Goal: Transaction & Acquisition: Download file/media

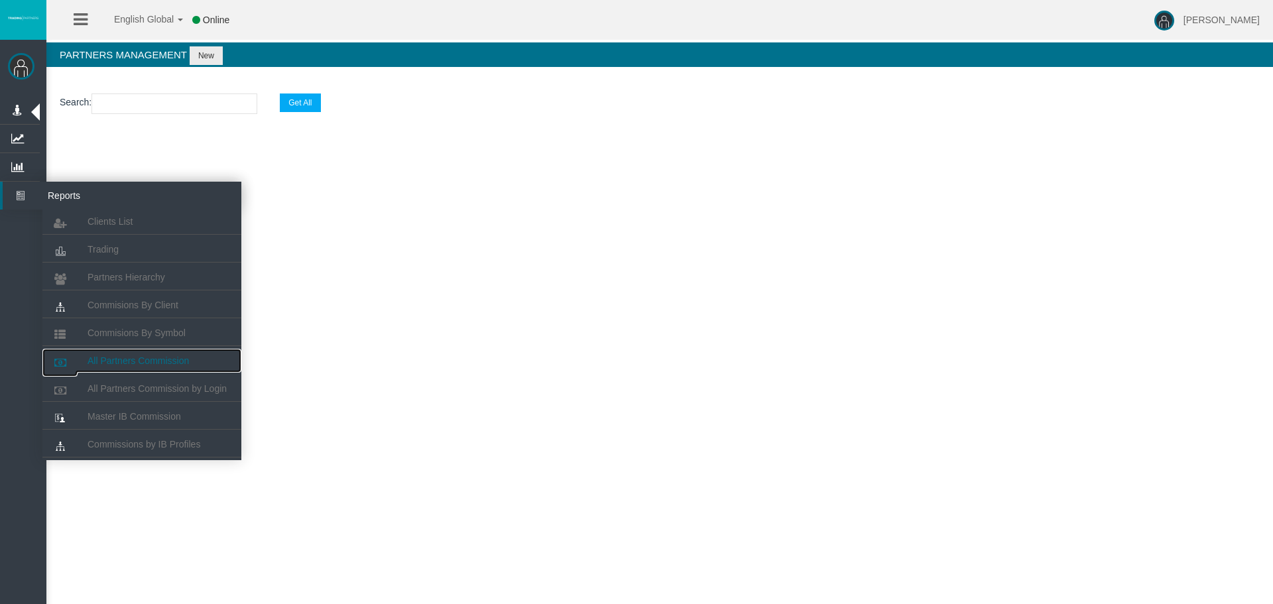
click at [150, 350] on link "All Partners Commission" at bounding box center [141, 361] width 199 height 24
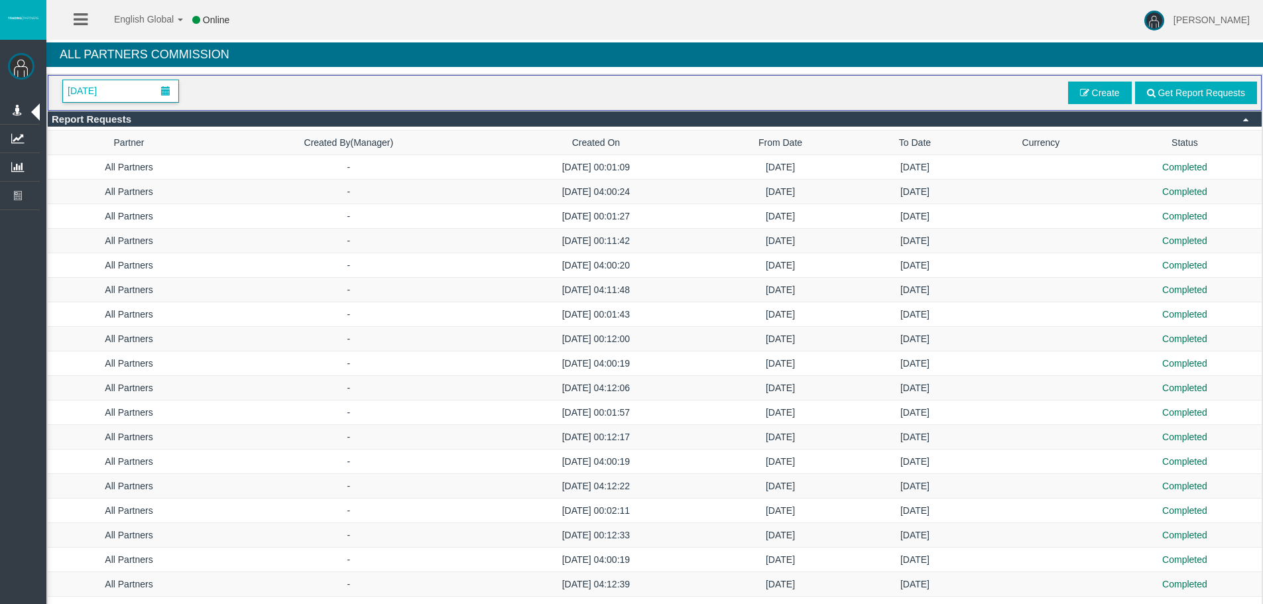
click at [137, 88] on span "[DATE]" at bounding box center [120, 91] width 115 height 22
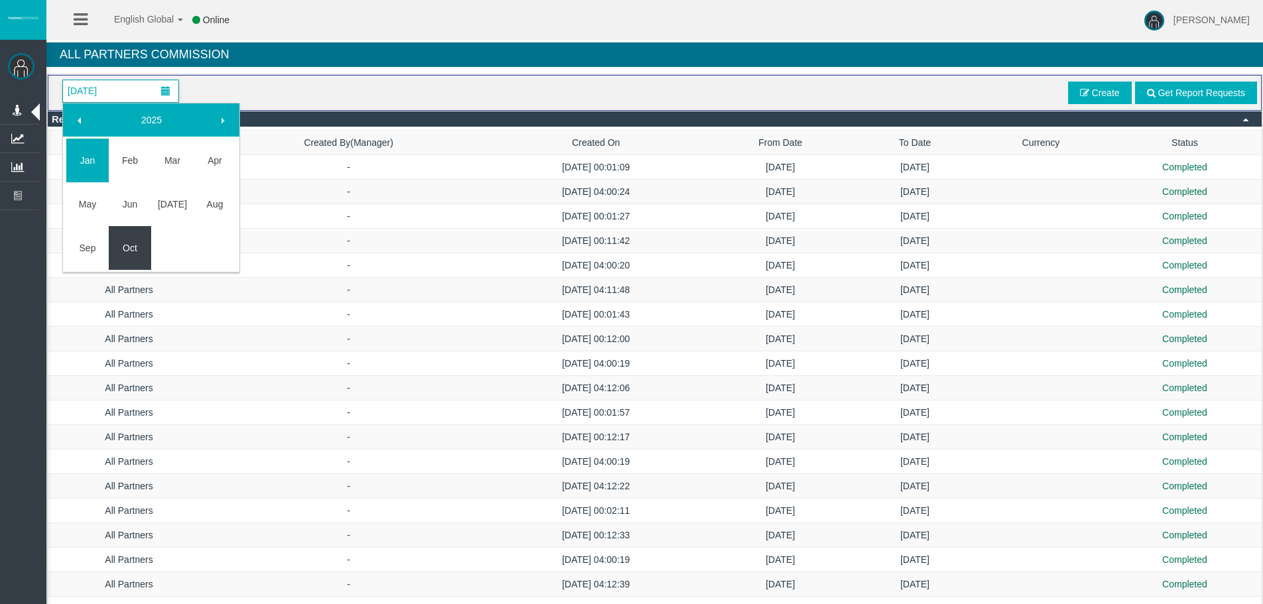
click at [126, 248] on link "Oct" at bounding box center [130, 248] width 42 height 24
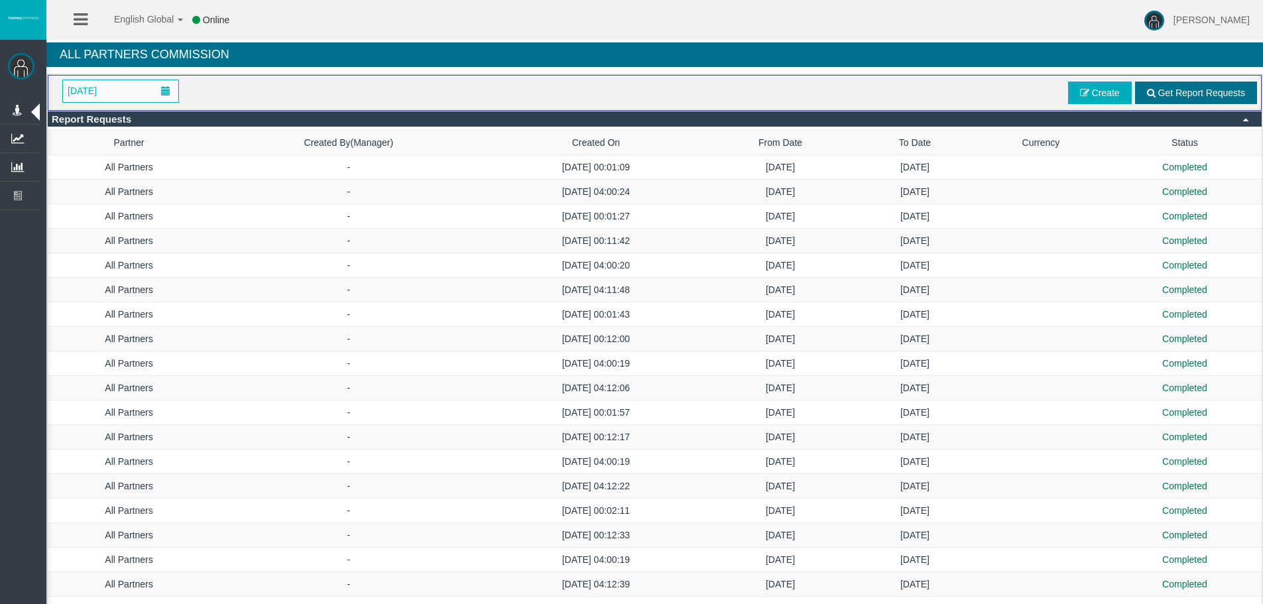
click at [1219, 94] on span "Get Report Requests" at bounding box center [1201, 93] width 88 height 11
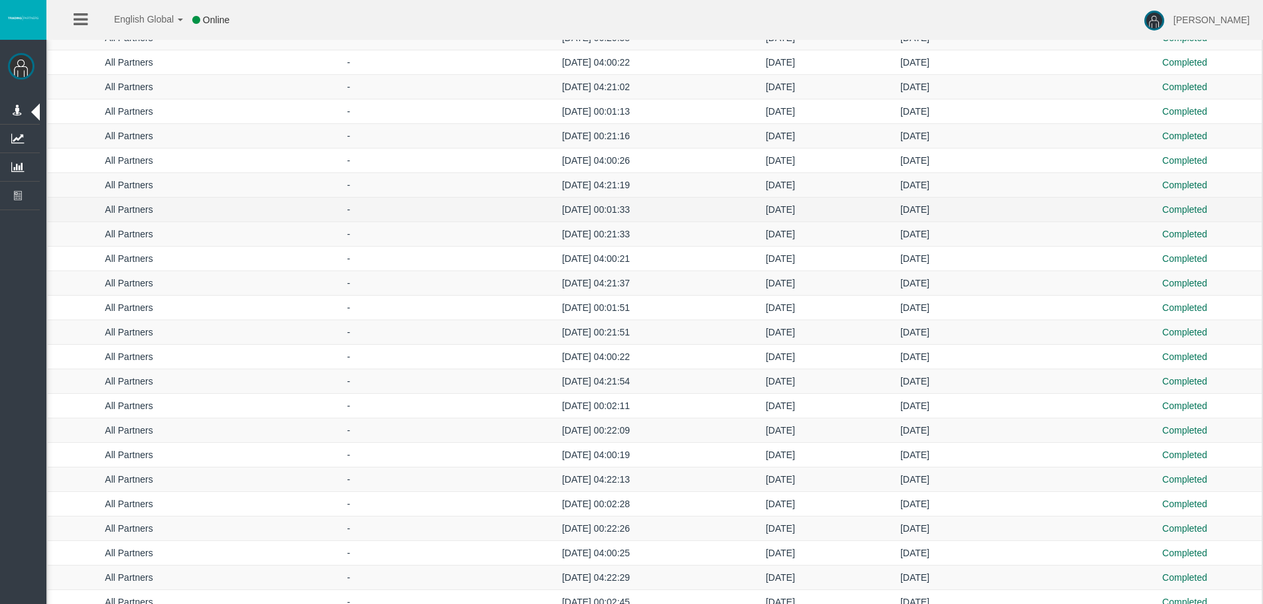
scroll to position [697, 0]
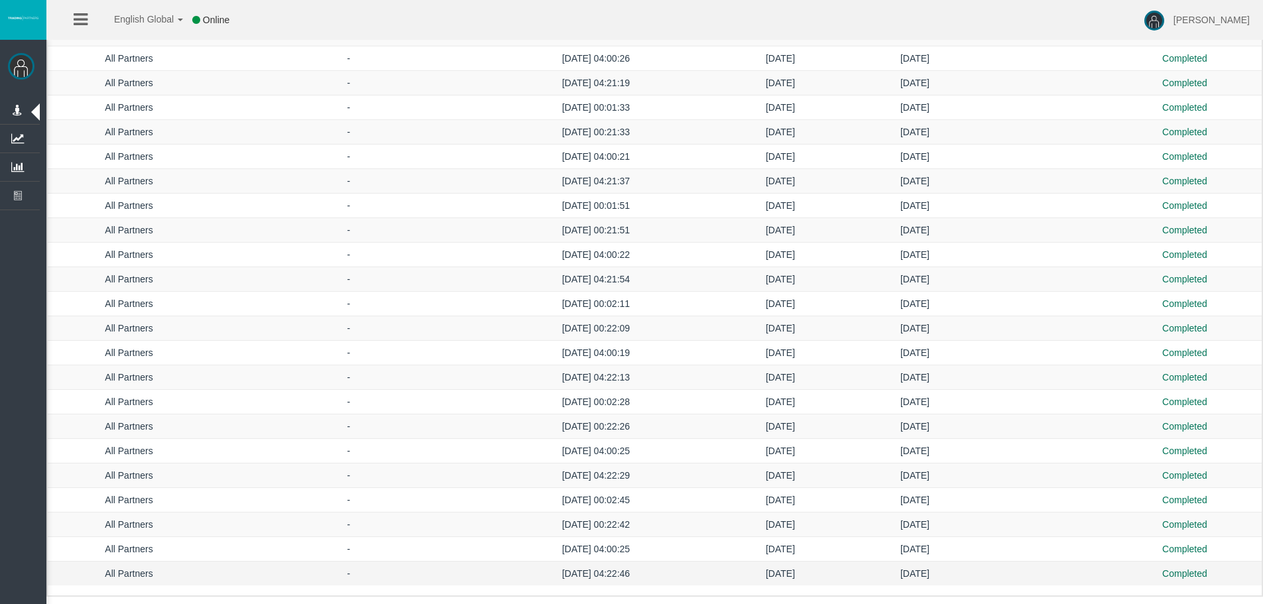
click at [795, 576] on td "[DATE]" at bounding box center [780, 574] width 151 height 25
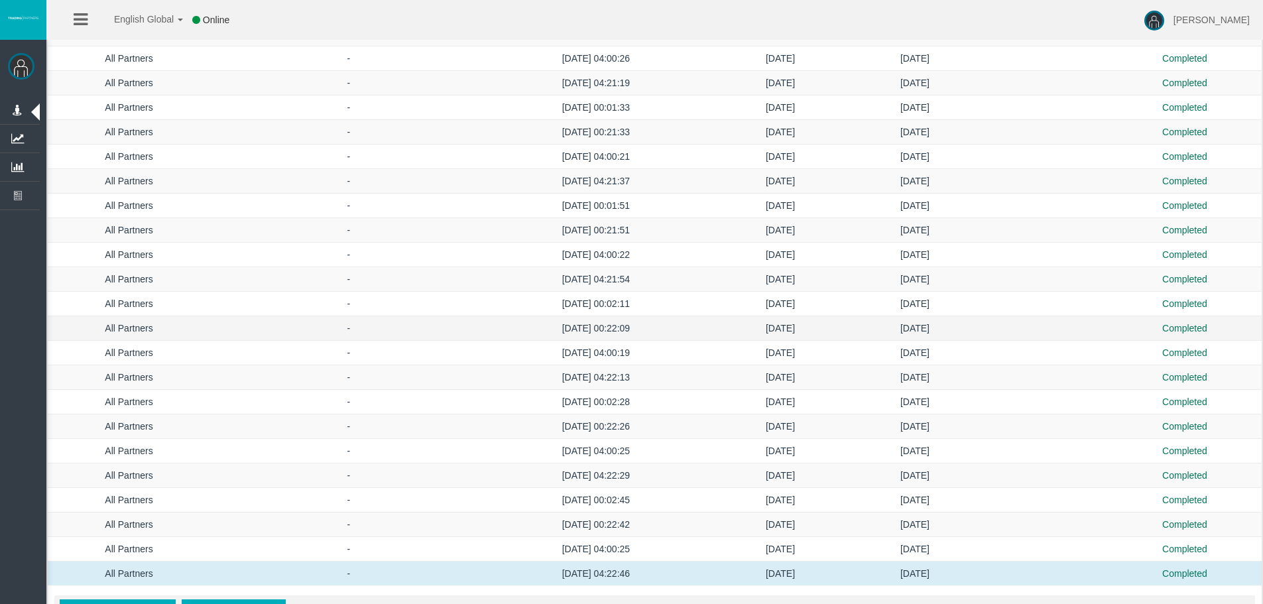
click at [487, 326] on td "[DATE] 00:22:09" at bounding box center [595, 328] width 217 height 25
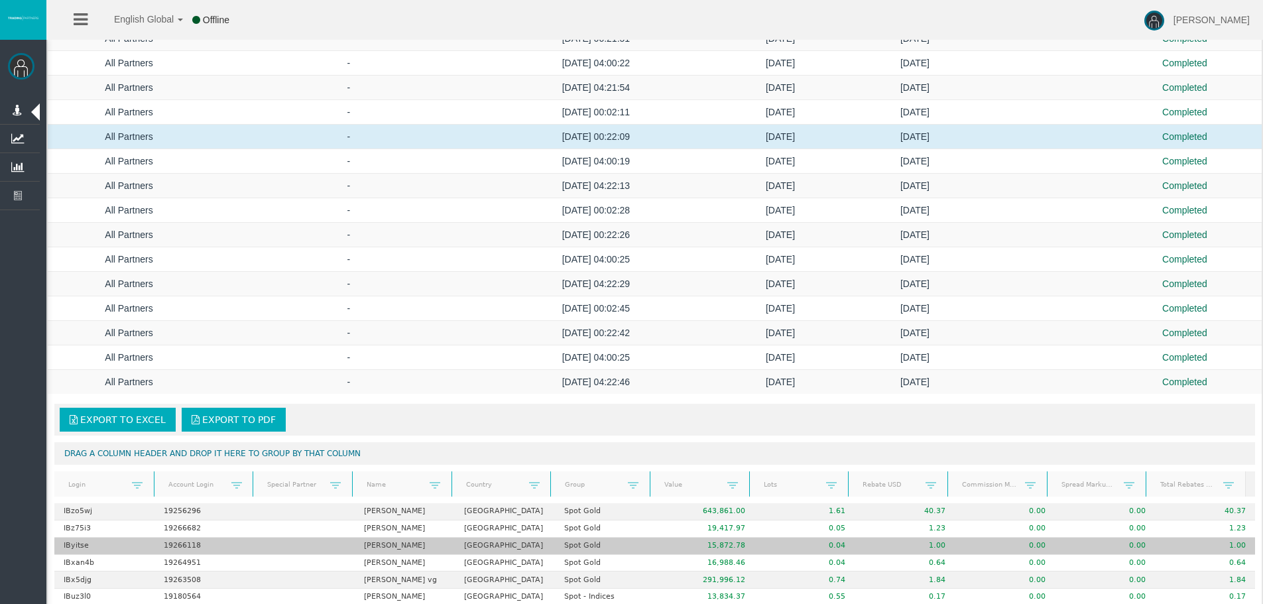
scroll to position [963, 0]
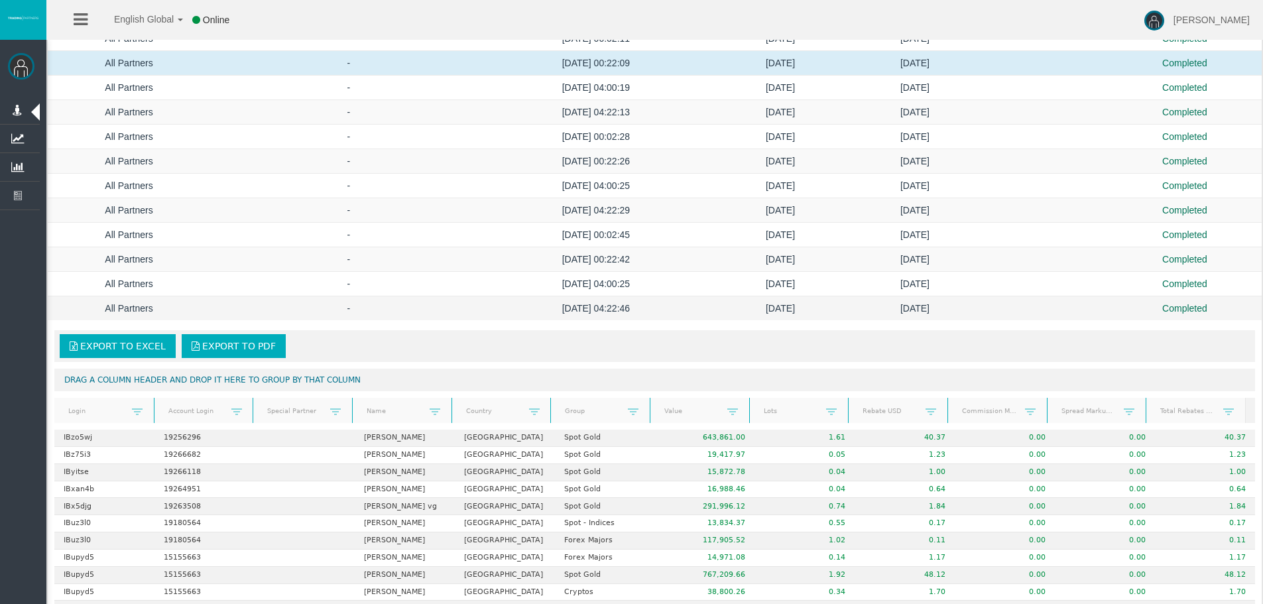
click at [768, 306] on td "[DATE]" at bounding box center [780, 308] width 151 height 25
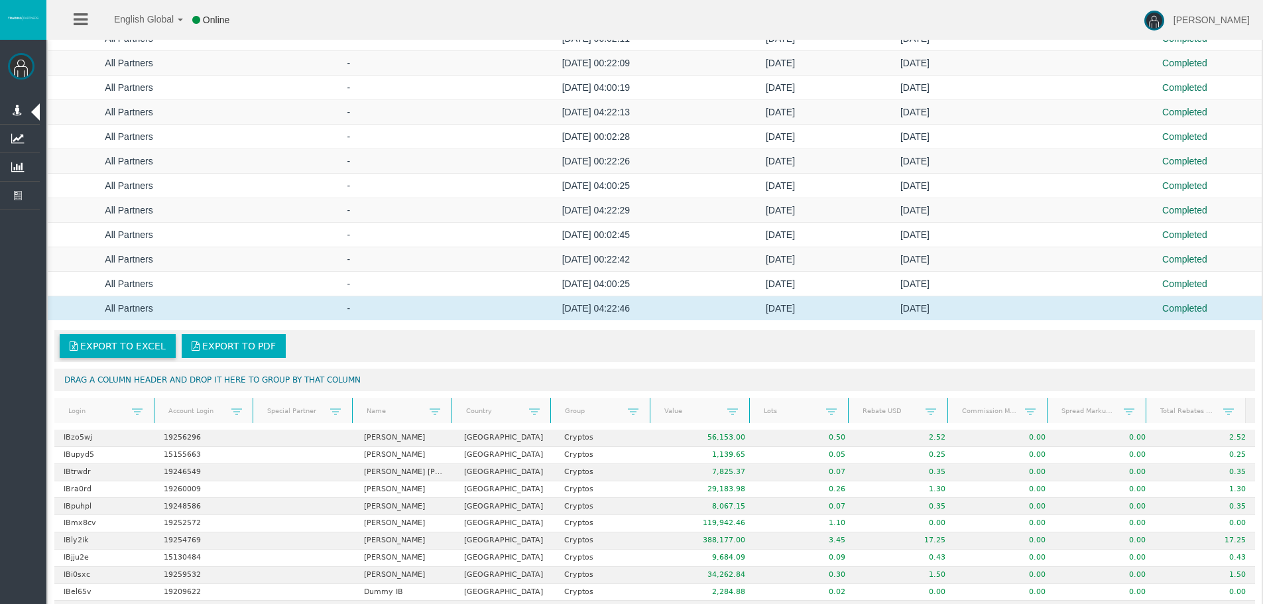
click at [86, 342] on span "Export to Excel" at bounding box center [123, 346] width 86 height 11
click at [788, 158] on td "[DATE]" at bounding box center [780, 161] width 151 height 25
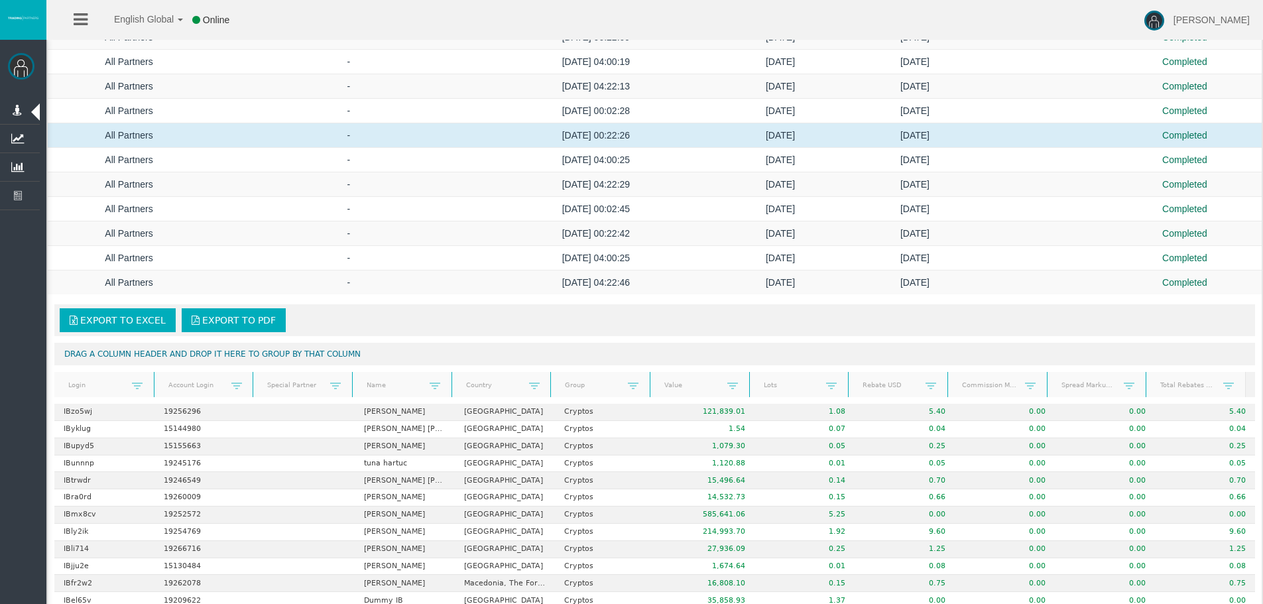
scroll to position [994, 0]
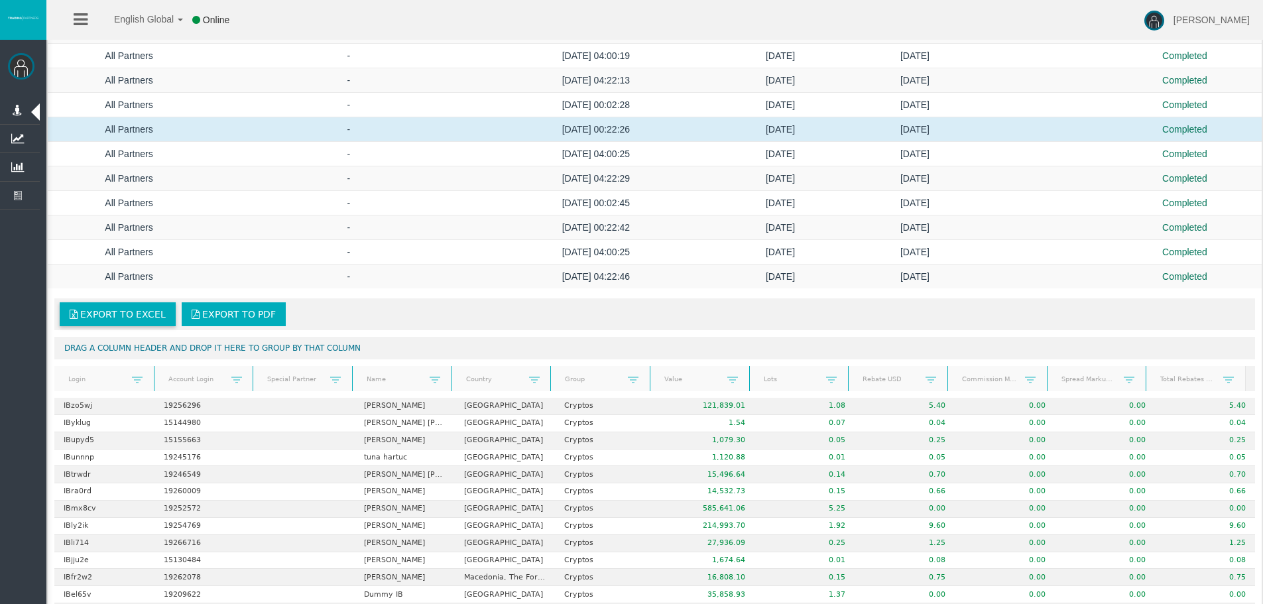
click at [112, 307] on link "Export to Excel" at bounding box center [118, 314] width 116 height 24
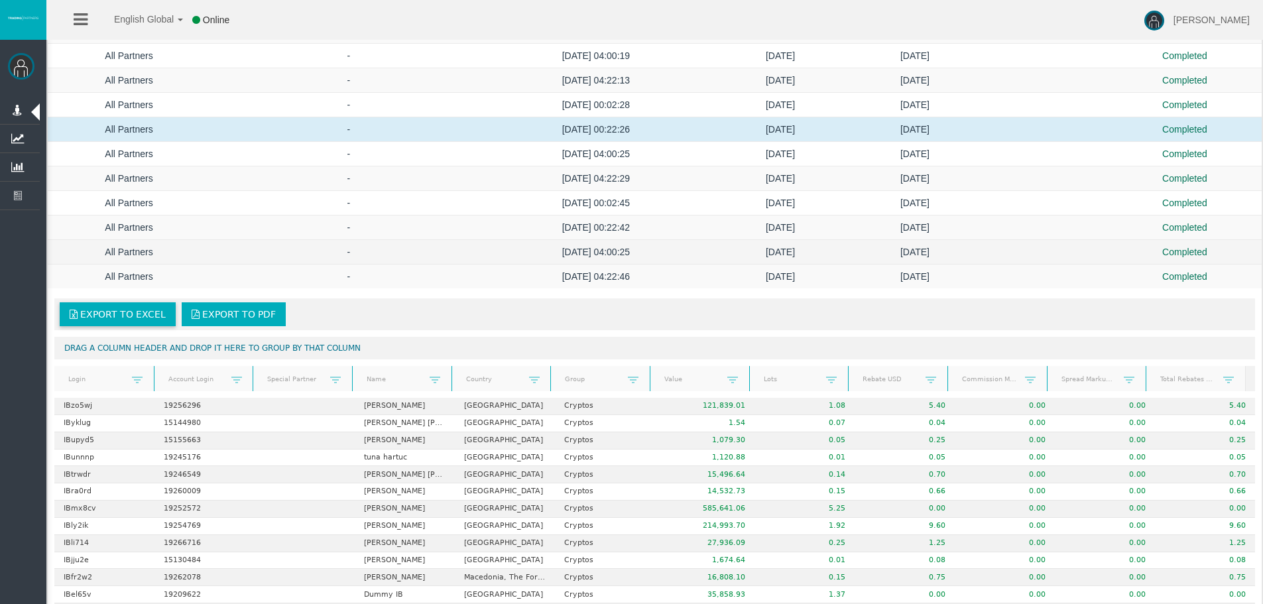
scroll to position [729, 0]
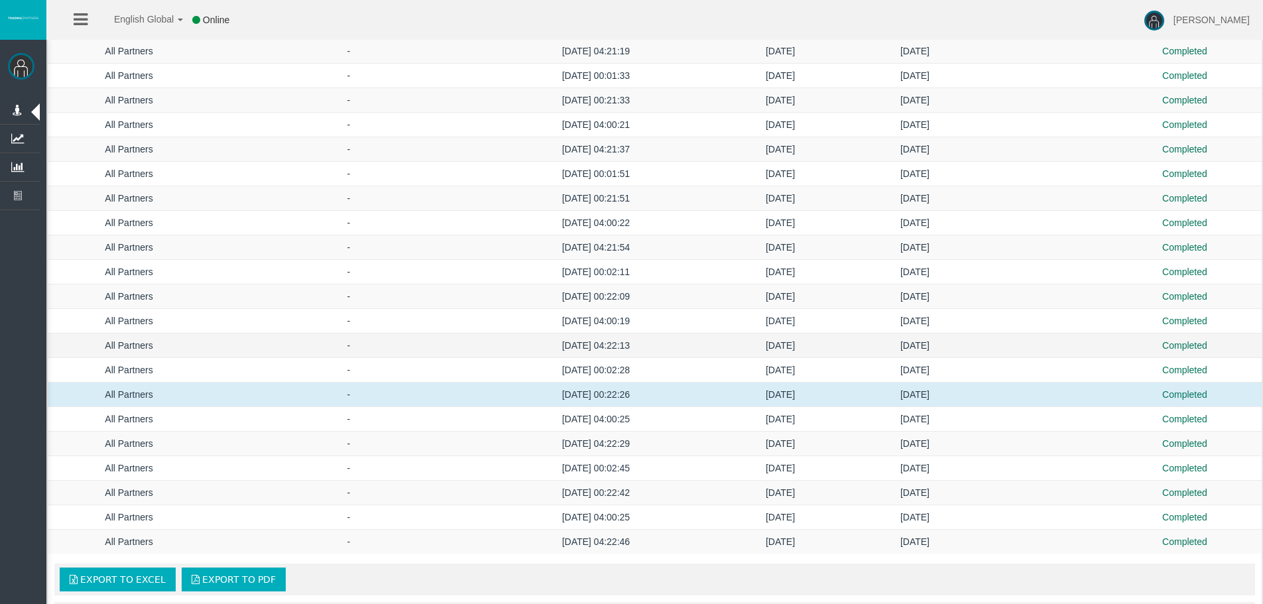
click at [780, 344] on td "[DATE]" at bounding box center [780, 345] width 151 height 25
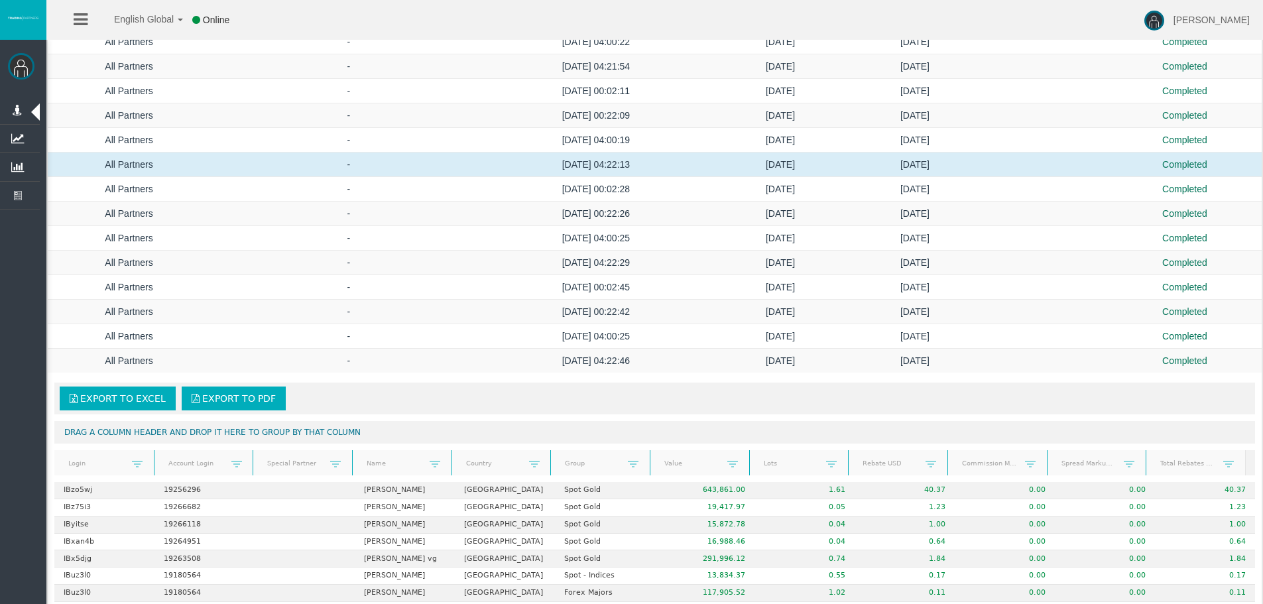
scroll to position [796, 0]
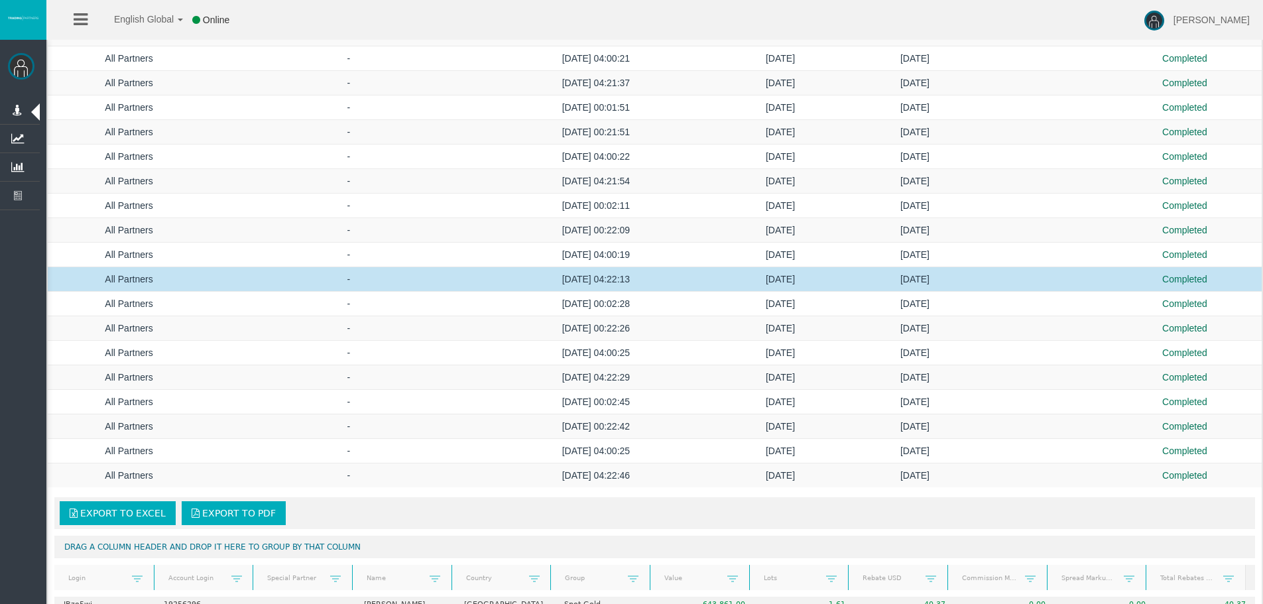
click at [602, 284] on td "[DATE] 04:22:13" at bounding box center [595, 279] width 217 height 25
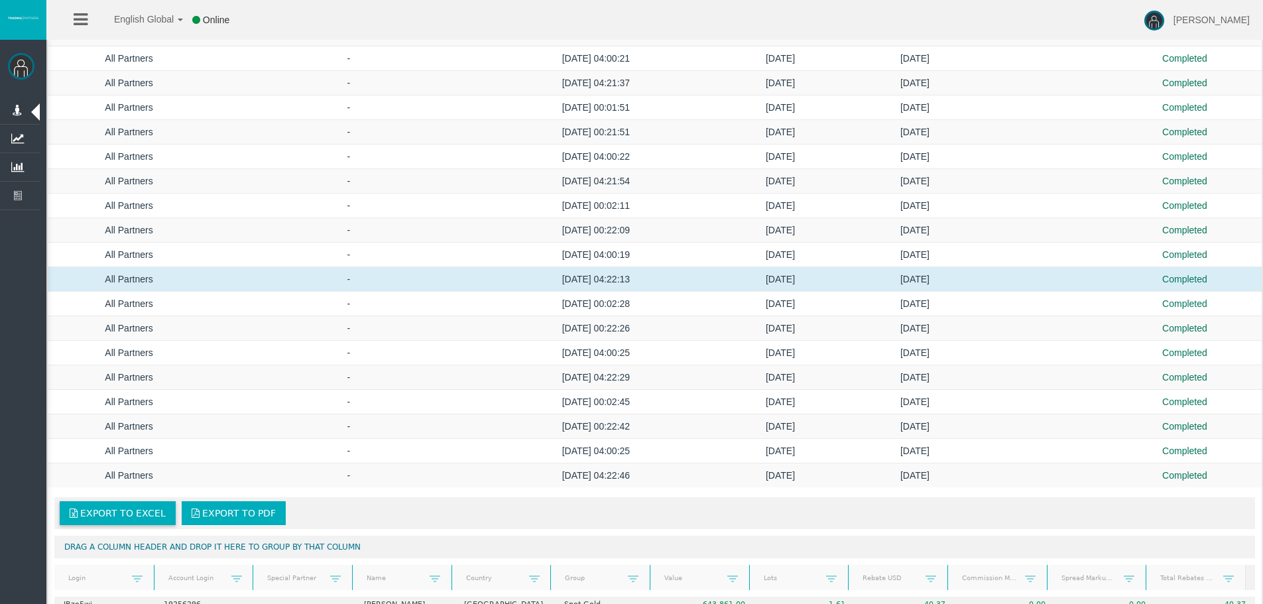
click at [122, 508] on span "Export to Excel" at bounding box center [123, 513] width 86 height 11
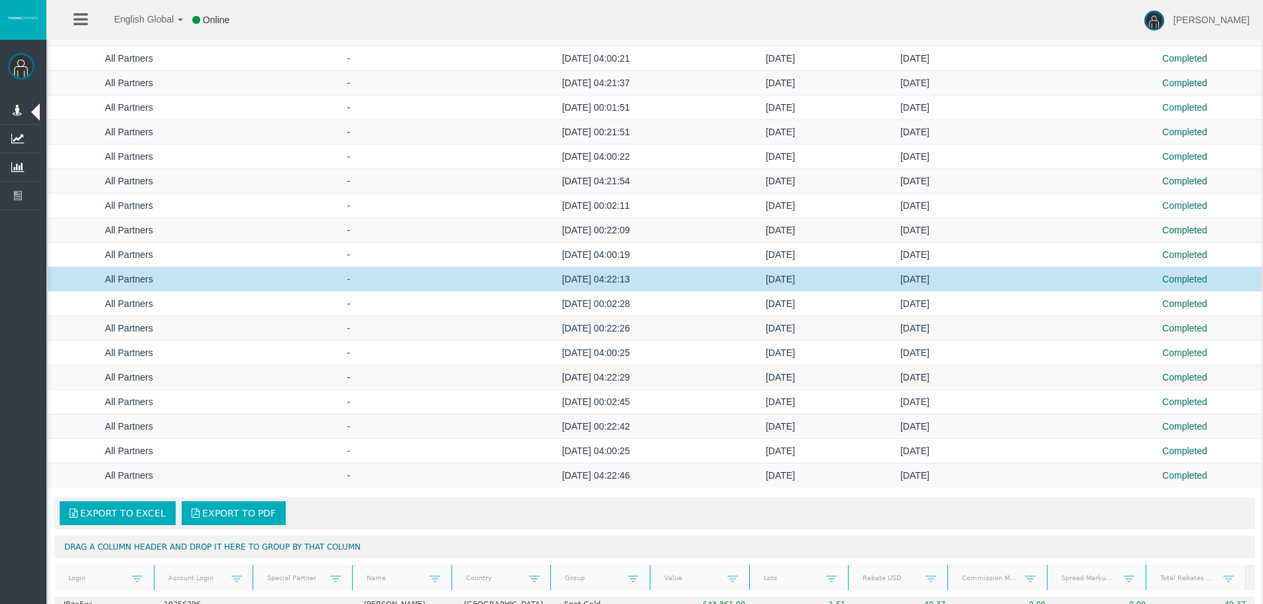
click at [698, 287] on td "[DATE] 04:22:13" at bounding box center [595, 279] width 217 height 25
